Goal: Task Accomplishment & Management: Manage account settings

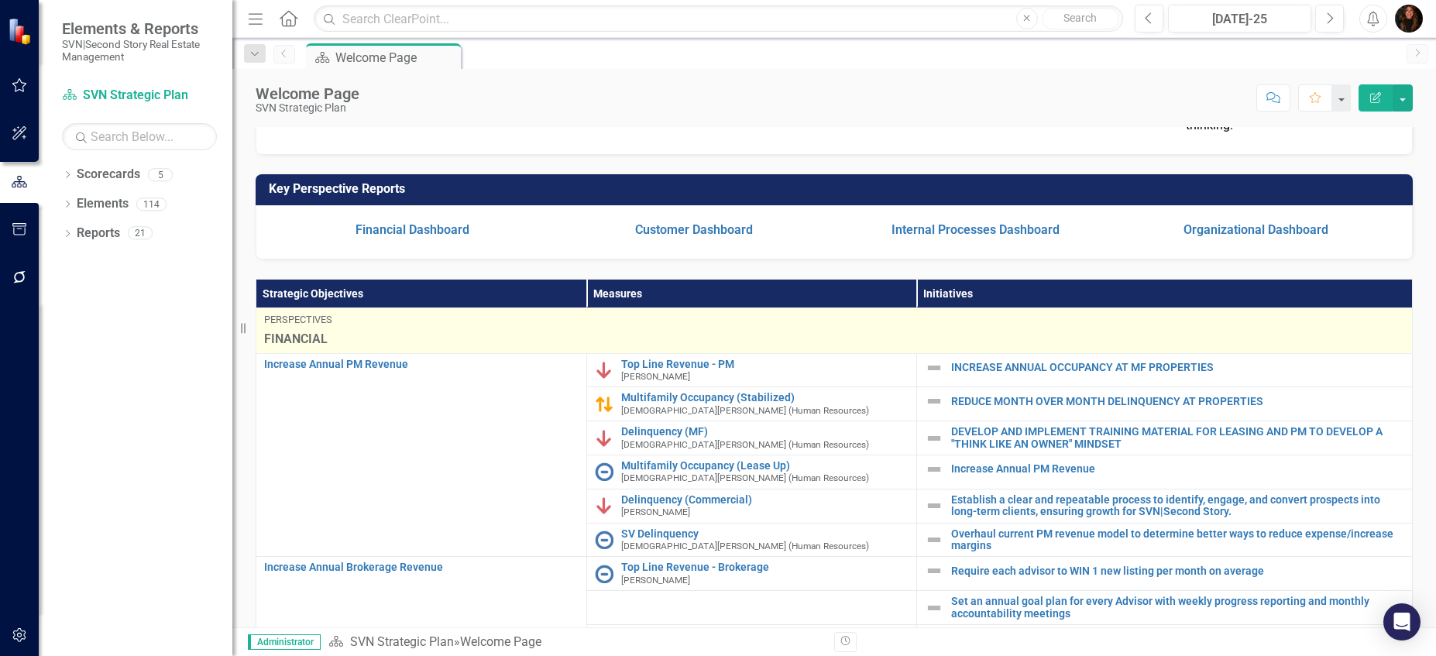
scroll to position [255, 0]
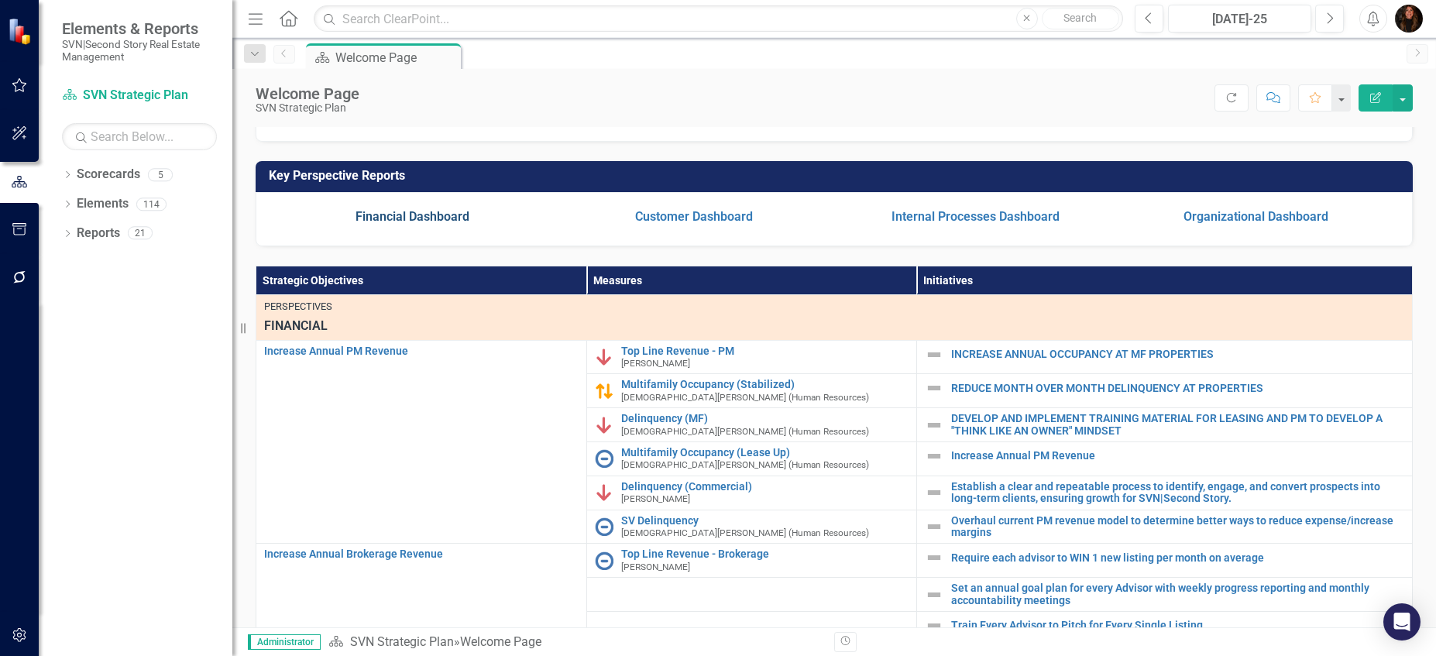
click at [442, 224] on link "Financial Dashboard" at bounding box center [412, 216] width 114 height 15
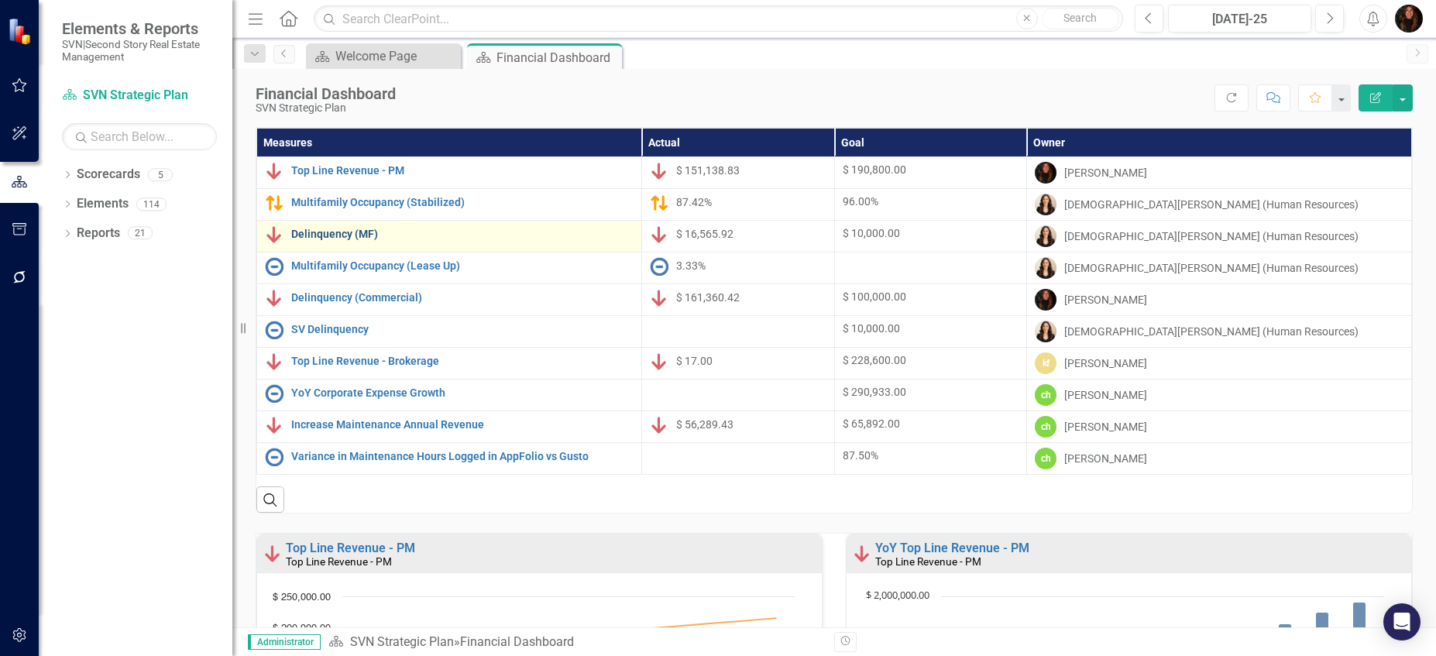
click at [366, 235] on link "Delinquency (MF)" at bounding box center [462, 234] width 342 height 12
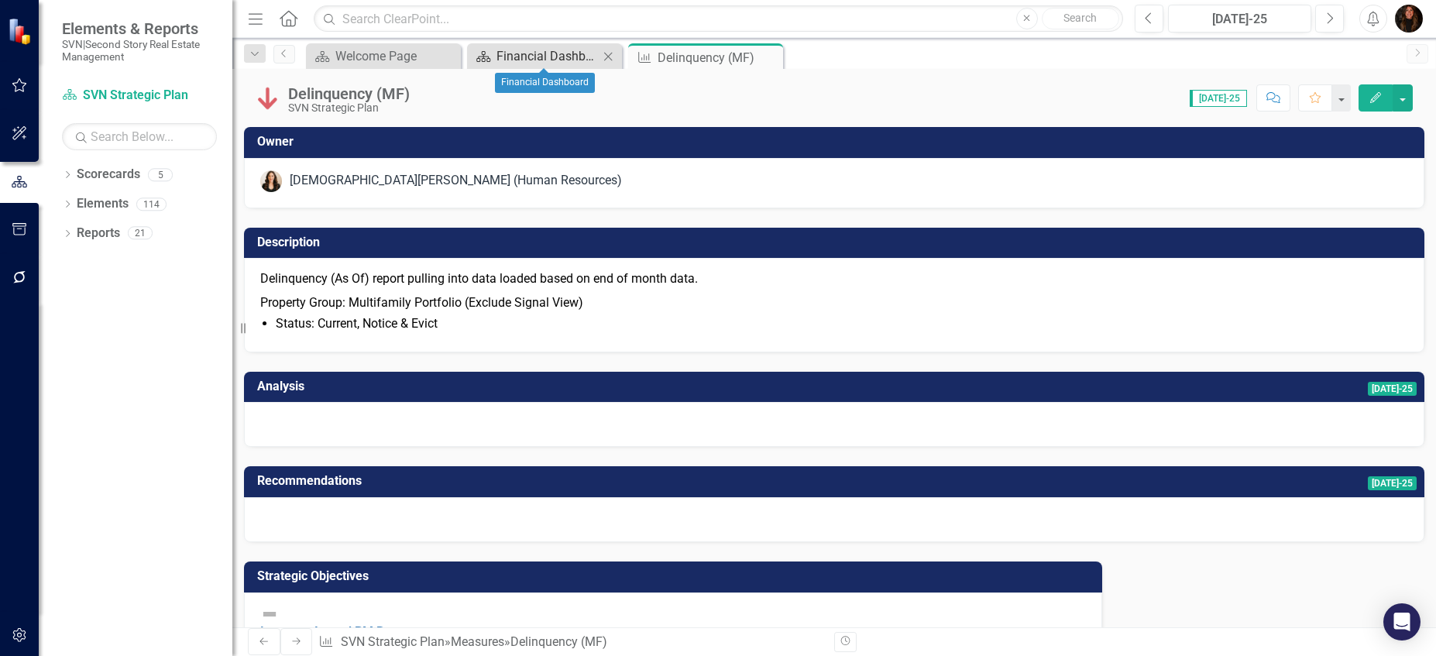
click at [516, 55] on div "Financial Dashboard" at bounding box center [547, 55] width 102 height 19
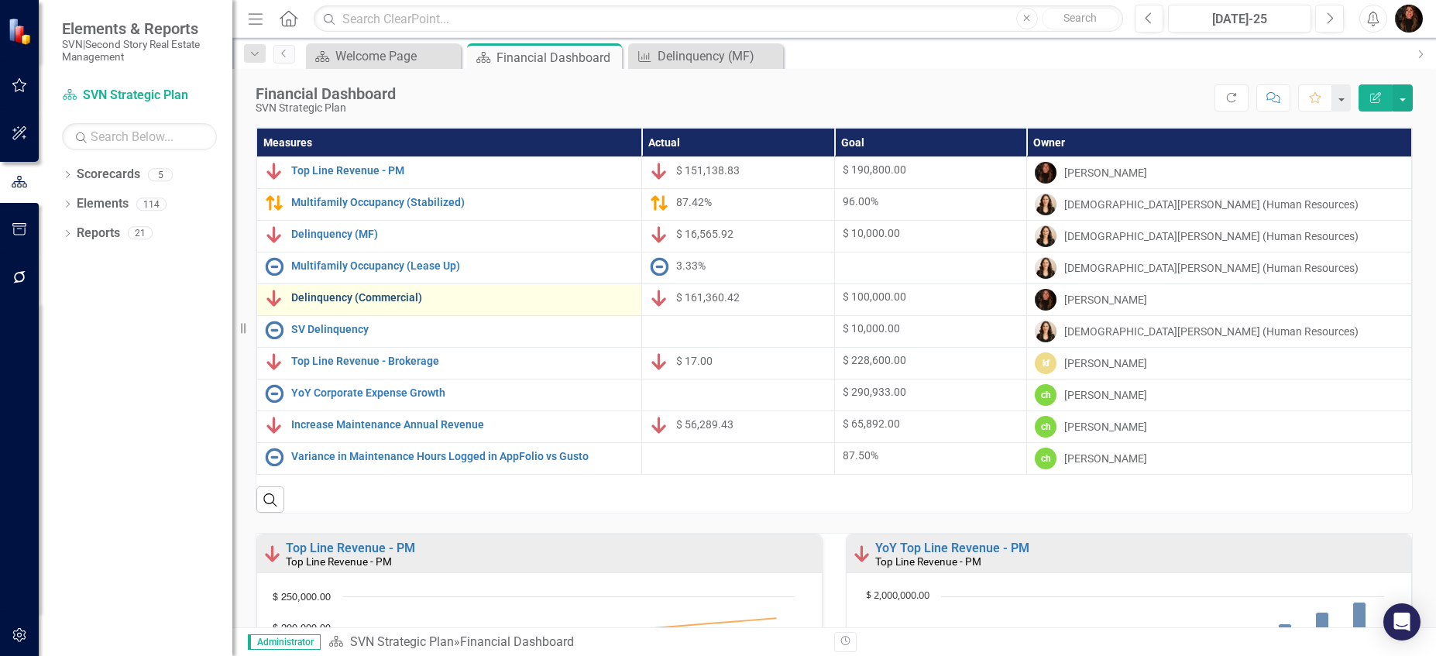
click at [384, 296] on link "Delinquency (Commercial)" at bounding box center [462, 298] width 342 height 12
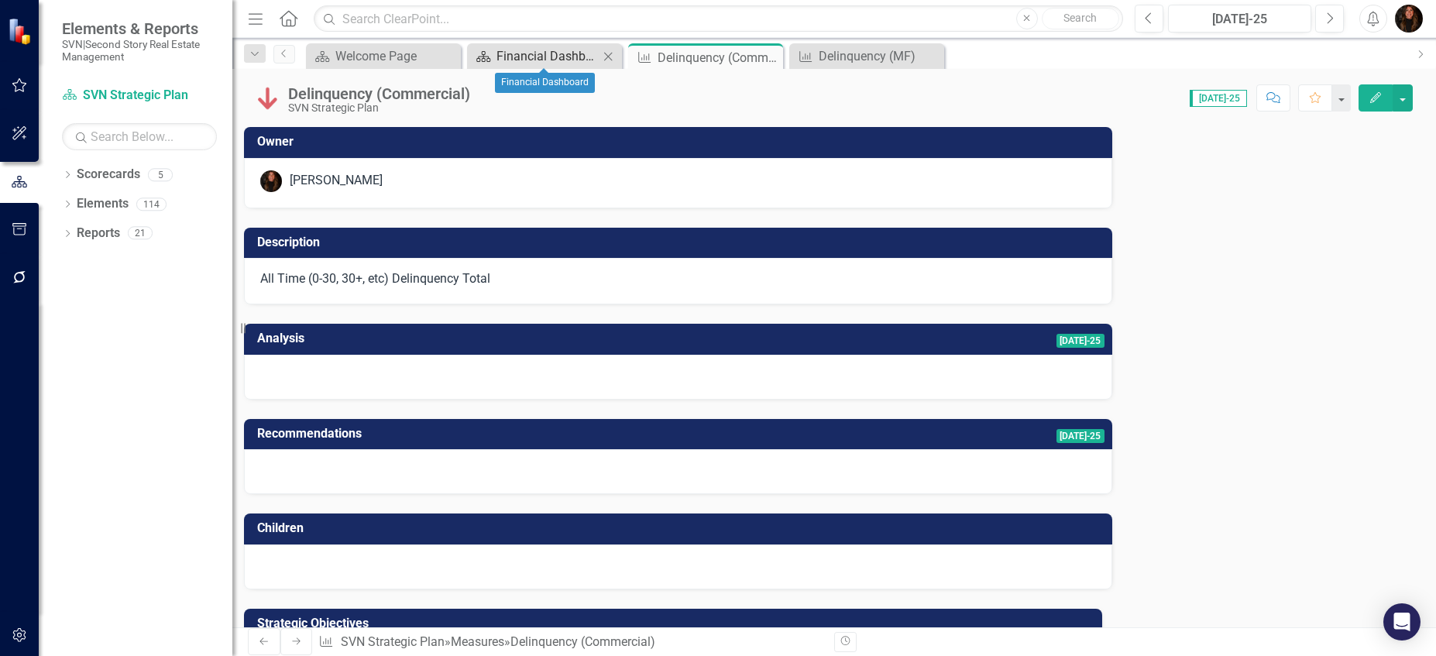
click at [555, 50] on div "Financial Dashboard" at bounding box center [547, 55] width 102 height 19
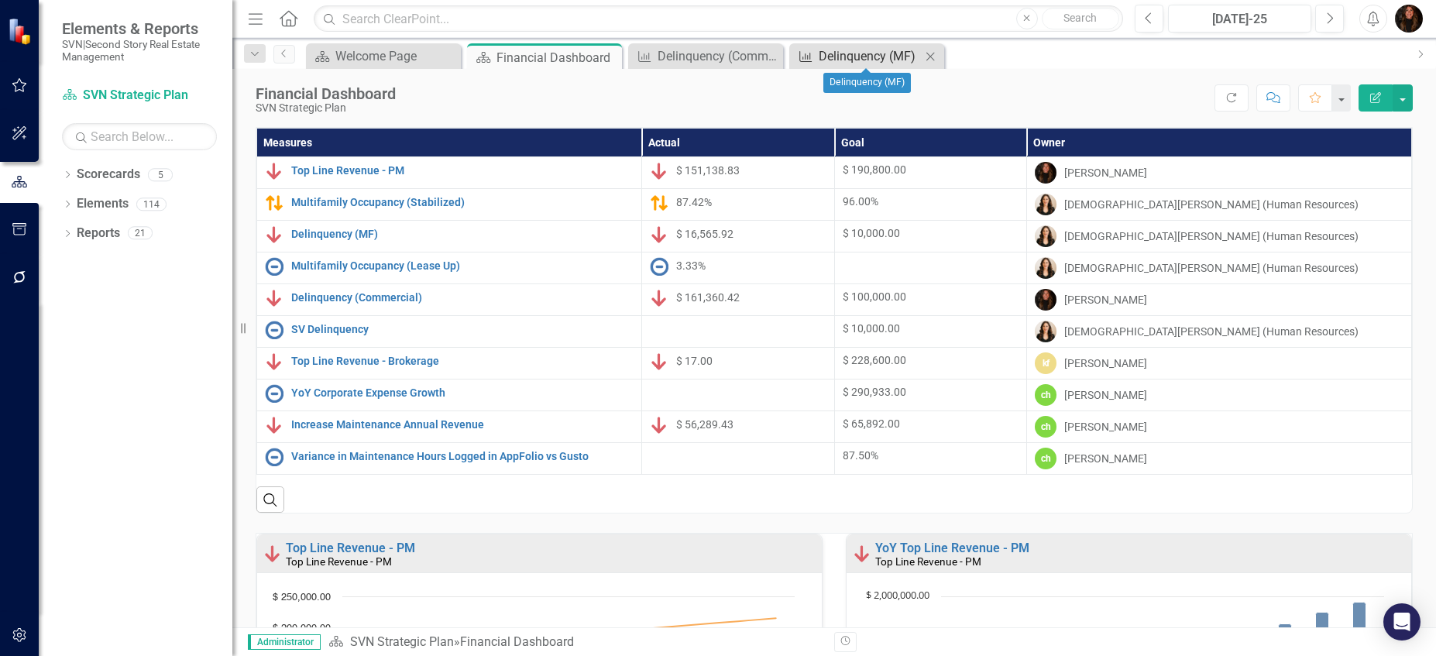
click at [846, 63] on div "Delinquency (MF)" at bounding box center [869, 55] width 102 height 19
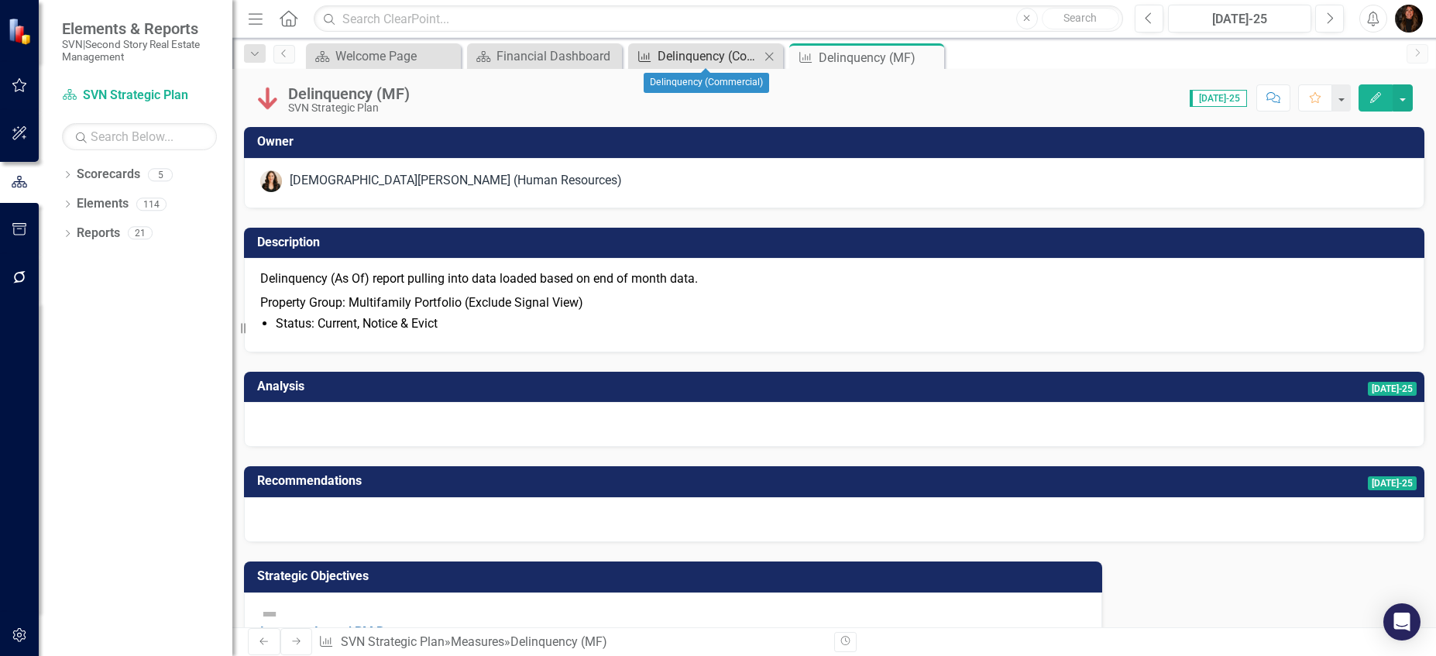
click at [666, 58] on div "Delinquency (Commercial)" at bounding box center [708, 55] width 102 height 19
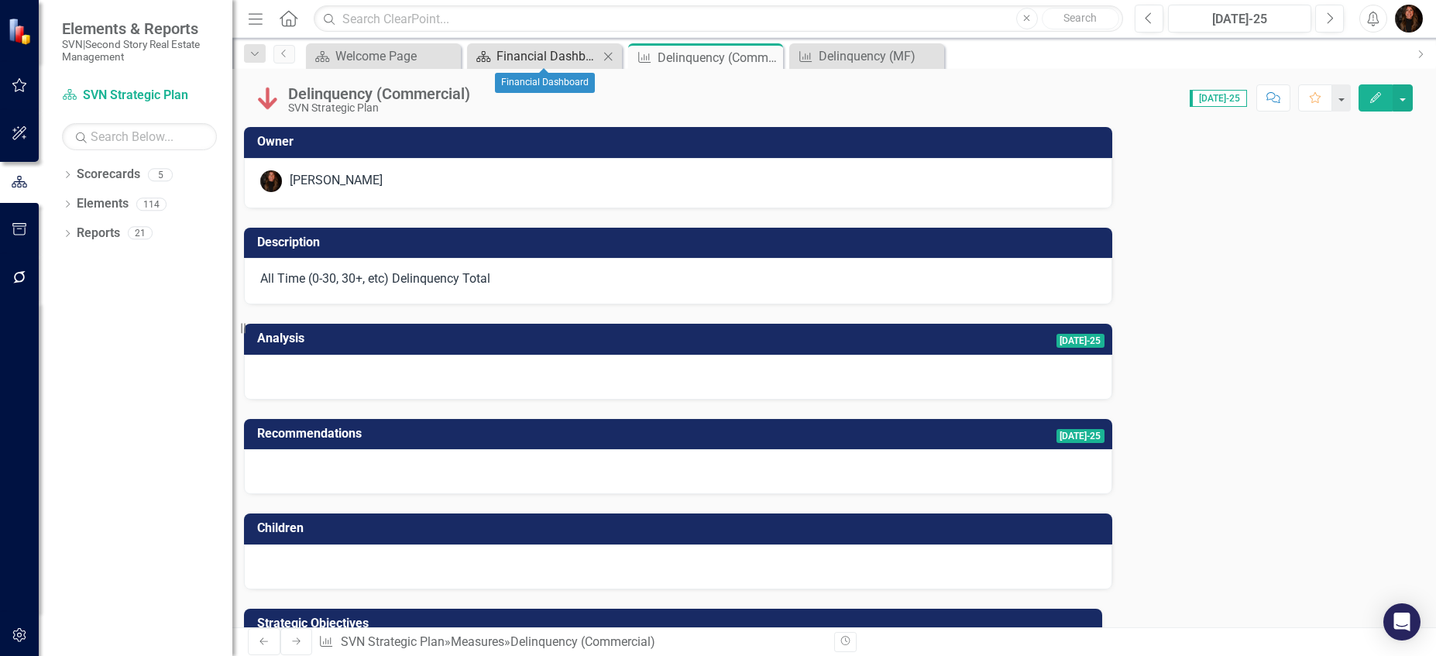
click at [564, 57] on div "Financial Dashboard" at bounding box center [547, 55] width 102 height 19
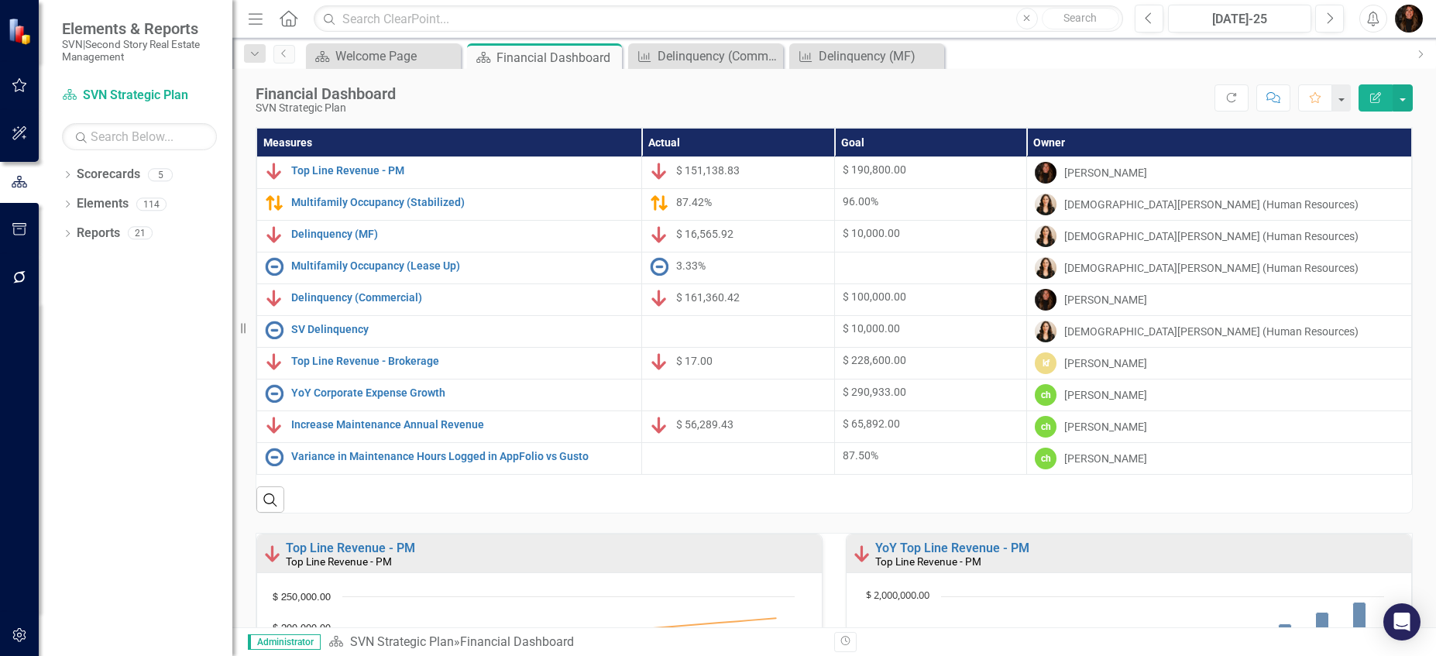
click at [708, 333] on div at bounding box center [738, 330] width 177 height 19
click at [349, 334] on link "SV Delinquency" at bounding box center [462, 330] width 342 height 12
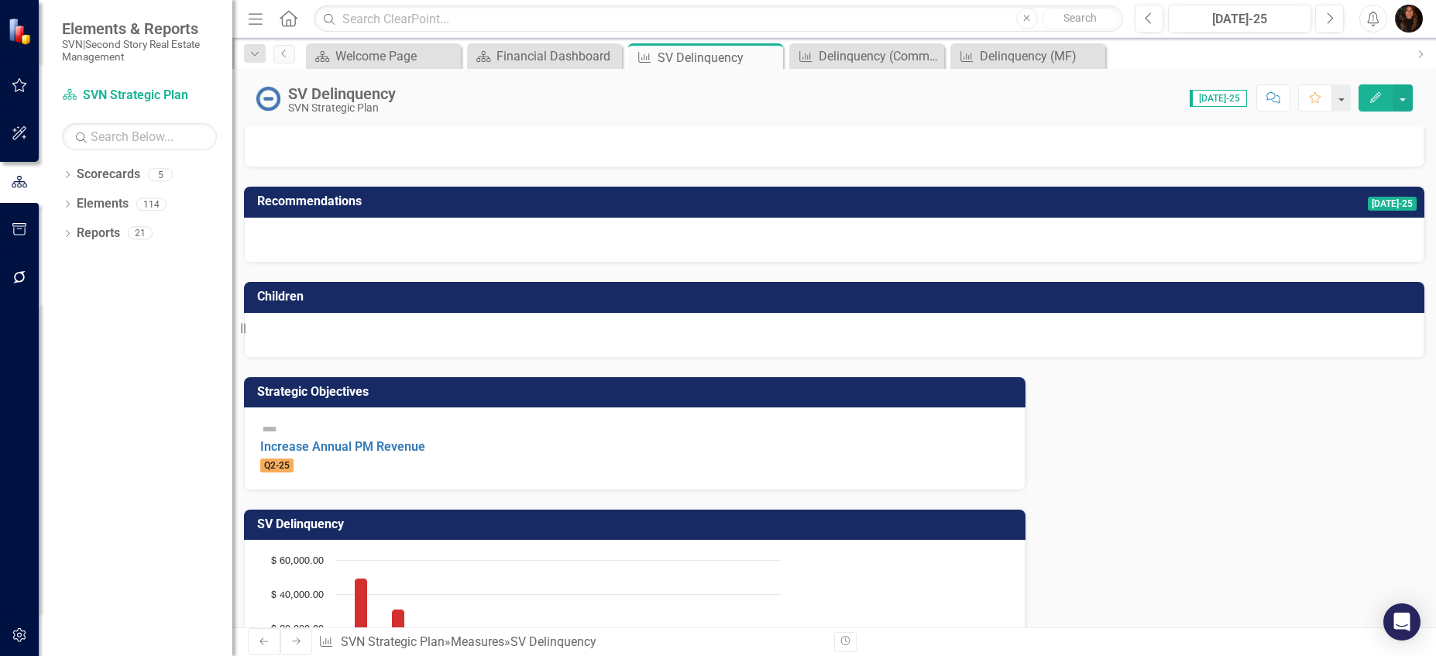
scroll to position [292, 0]
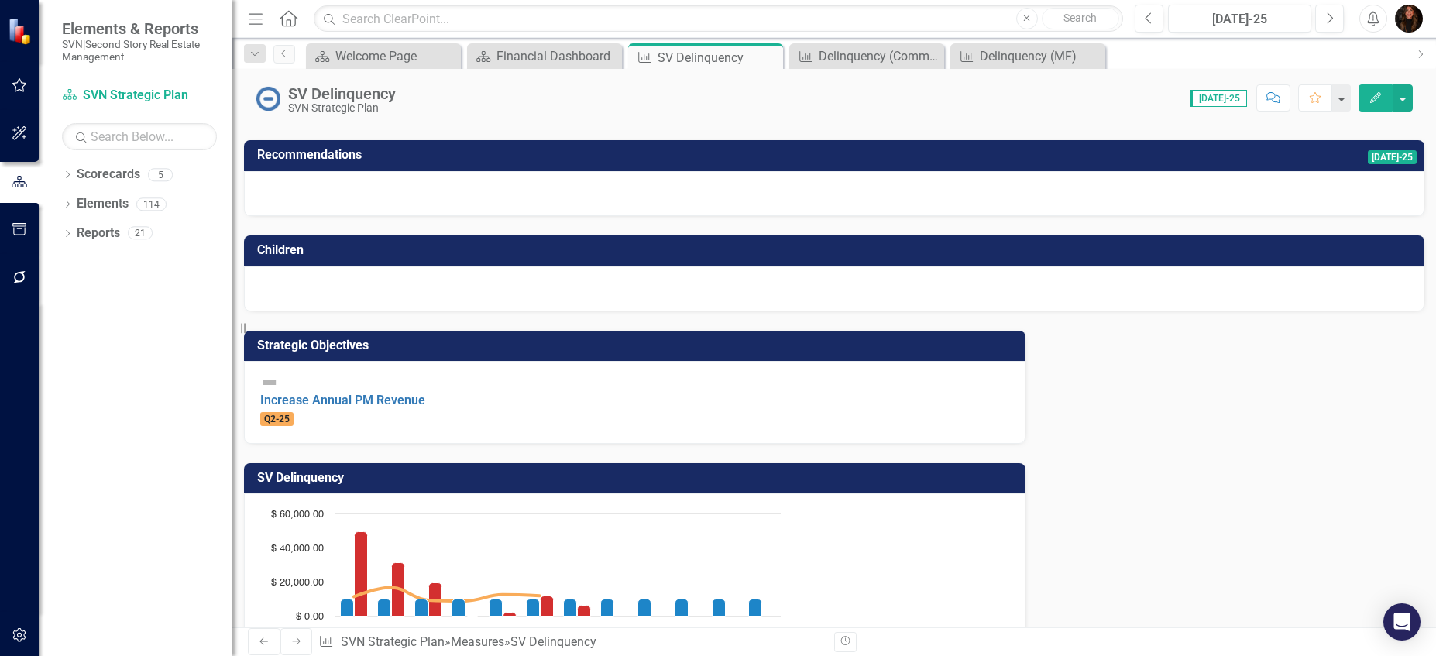
scroll to position [0, 0]
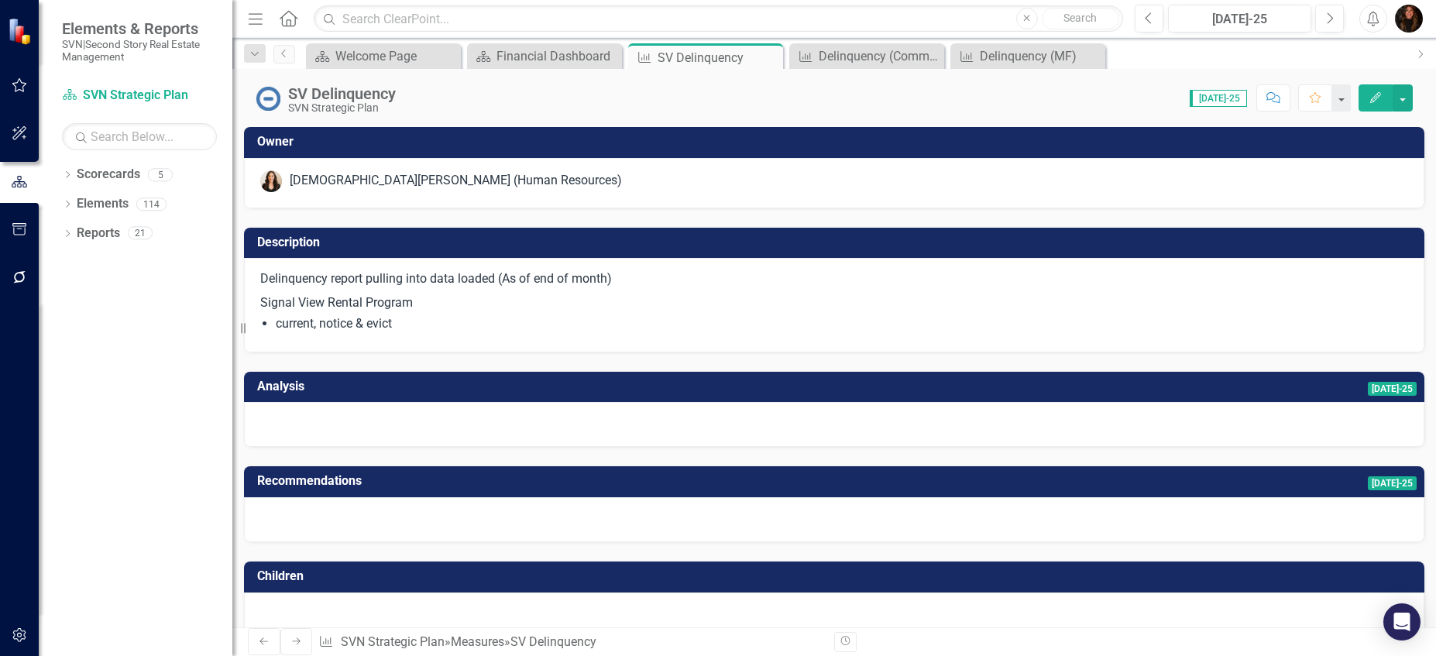
click at [633, 251] on td "Description" at bounding box center [836, 245] width 1159 height 26
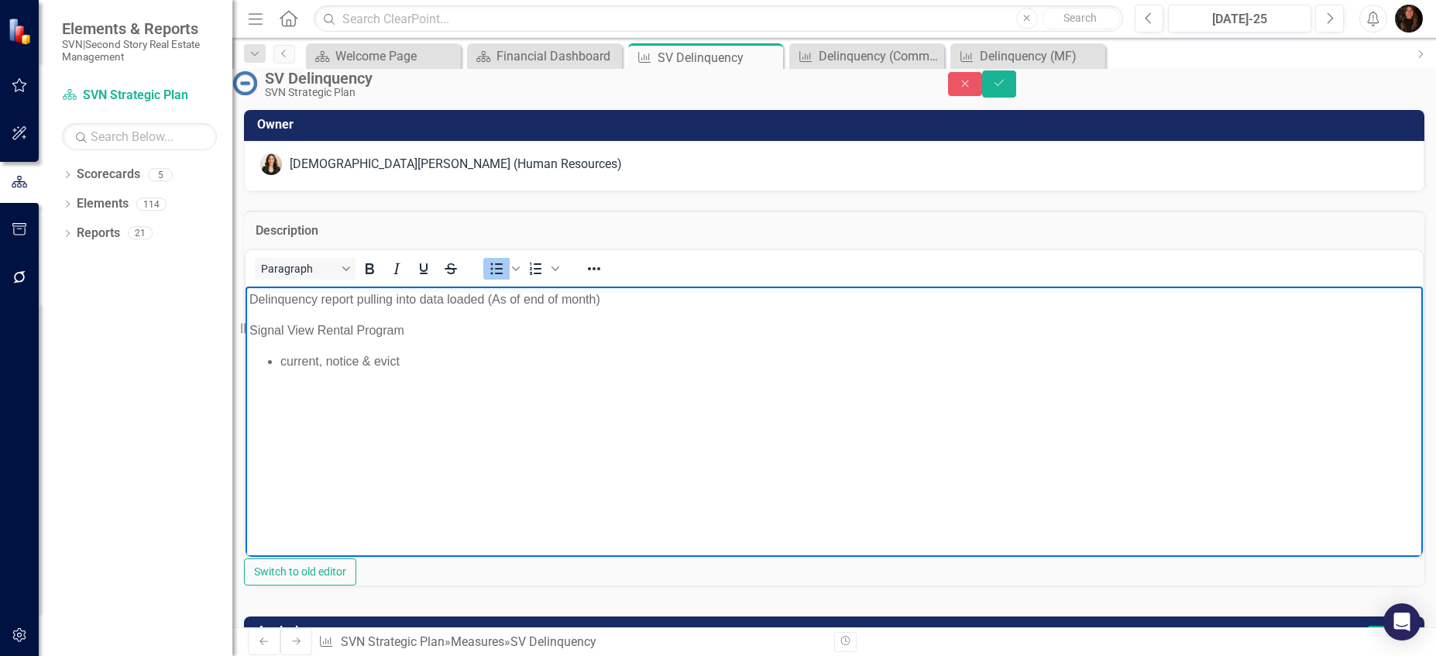
click at [431, 361] on li "current, notice & evict" at bounding box center [849, 361] width 1138 height 19
click at [1016, 90] on button "Save" at bounding box center [999, 83] width 34 height 27
